Goal: Transaction & Acquisition: Download file/media

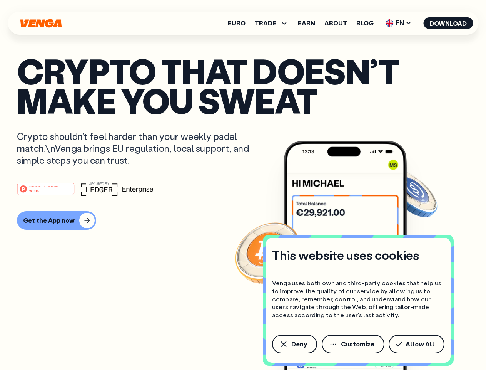
click at [243, 185] on div "#1 PRODUCT OF THE MONTH Web3" at bounding box center [243, 189] width 453 height 14
click at [294, 344] on span "Deny" at bounding box center [300, 344] width 16 height 6
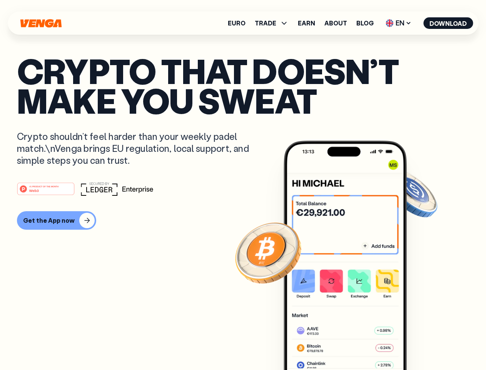
click at [354, 344] on img at bounding box center [345, 270] width 123 height 258
click at [418, 344] on article "Crypto that doesn’t make you sweat Crypto shouldn’t feel harder than your weekl…" at bounding box center [243, 200] width 453 height 289
click at [274, 23] on span "TRADE" at bounding box center [266, 23] width 22 height 6
click at [399, 23] on span "EN" at bounding box center [398, 23] width 31 height 12
click at [449, 23] on button "Download" at bounding box center [449, 23] width 50 height 12
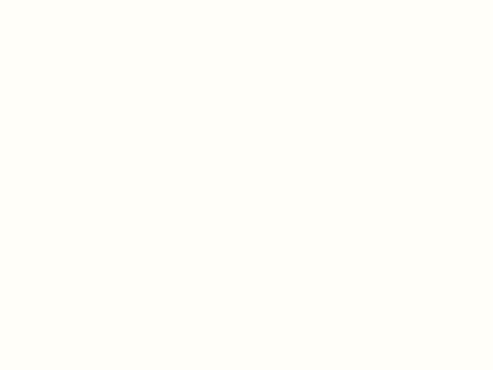
click at [243, 0] on html "This website uses cookies Venga uses both own and third-party cookies that help…" at bounding box center [246, 0] width 493 height 0
click at [55, 0] on html "This website uses cookies Venga uses both own and third-party cookies that help…" at bounding box center [246, 0] width 493 height 0
click at [47, 0] on html "This website uses cookies Venga uses both own and third-party cookies that help…" at bounding box center [246, 0] width 493 height 0
